Goal: Task Accomplishment & Management: Use online tool/utility

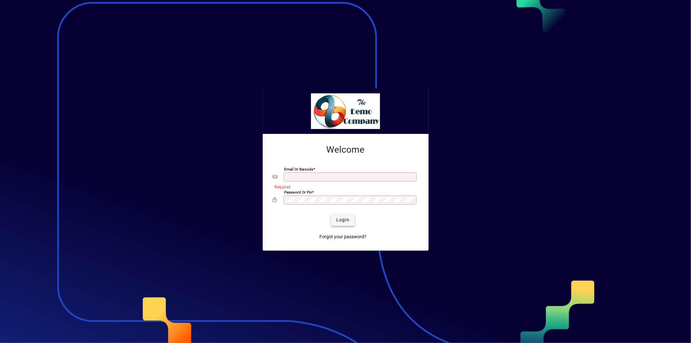
type input "**********"
click at [347, 223] on span "Login" at bounding box center [342, 219] width 13 height 7
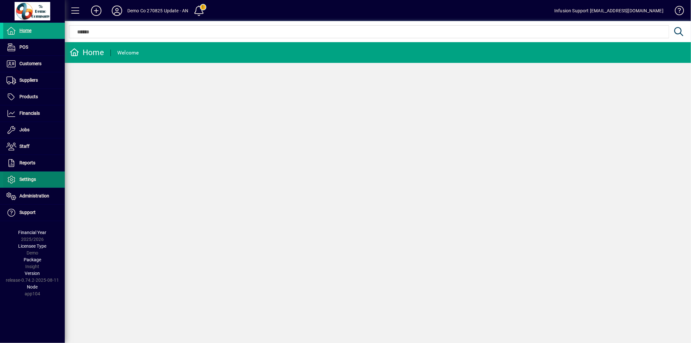
click at [35, 180] on span "Settings" at bounding box center [27, 179] width 17 height 5
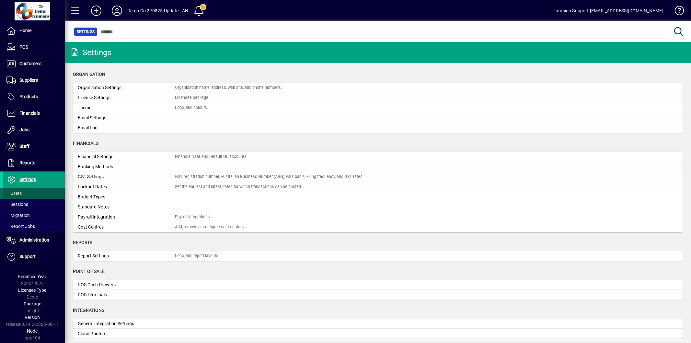
click at [29, 193] on span at bounding box center [34, 193] width 62 height 16
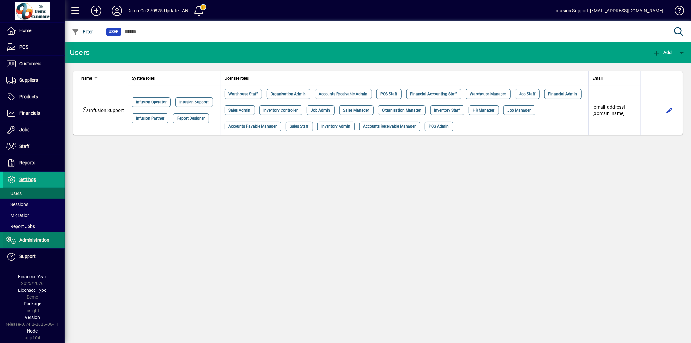
click at [25, 242] on span "Administration" at bounding box center [34, 239] width 30 height 5
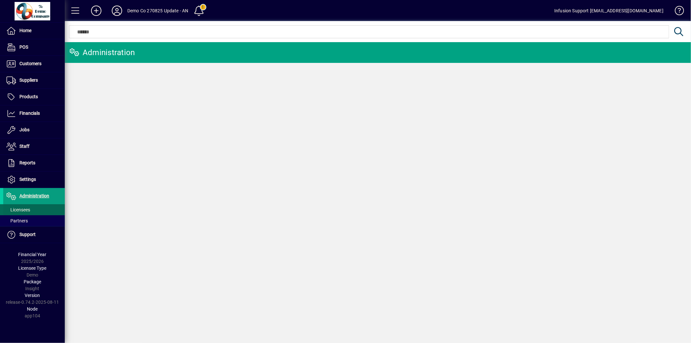
click at [36, 210] on span at bounding box center [34, 210] width 62 height 16
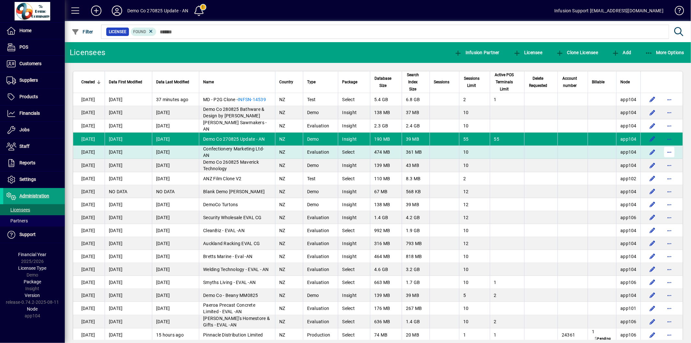
click at [668, 151] on span "button" at bounding box center [670, 152] width 16 height 16
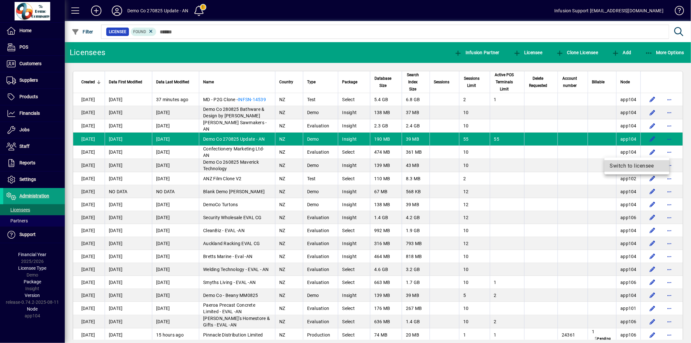
click at [635, 167] on span "Switch to licensee" at bounding box center [637, 166] width 54 height 8
